Goal: Find specific page/section: Find specific page/section

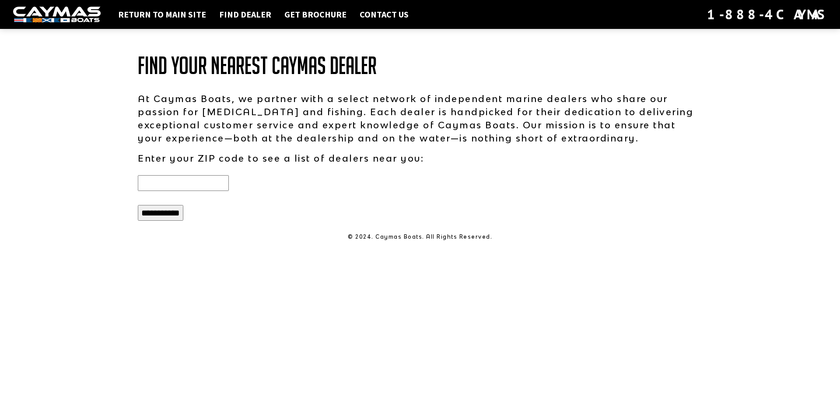
click at [202, 179] on input "text" at bounding box center [183, 183] width 91 height 16
type input "*****"
click at [151, 212] on input "**********" at bounding box center [161, 213] width 46 height 16
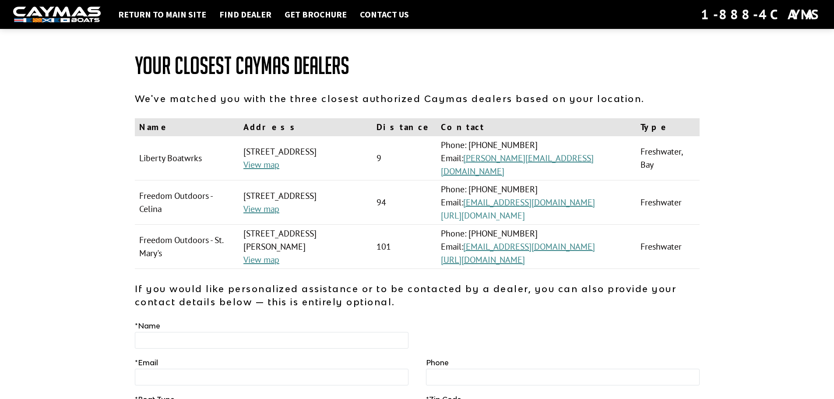
click at [525, 217] on link "[URL][DOMAIN_NAME]" at bounding box center [483, 215] width 84 height 11
